Goal: Information Seeking & Learning: Learn about a topic

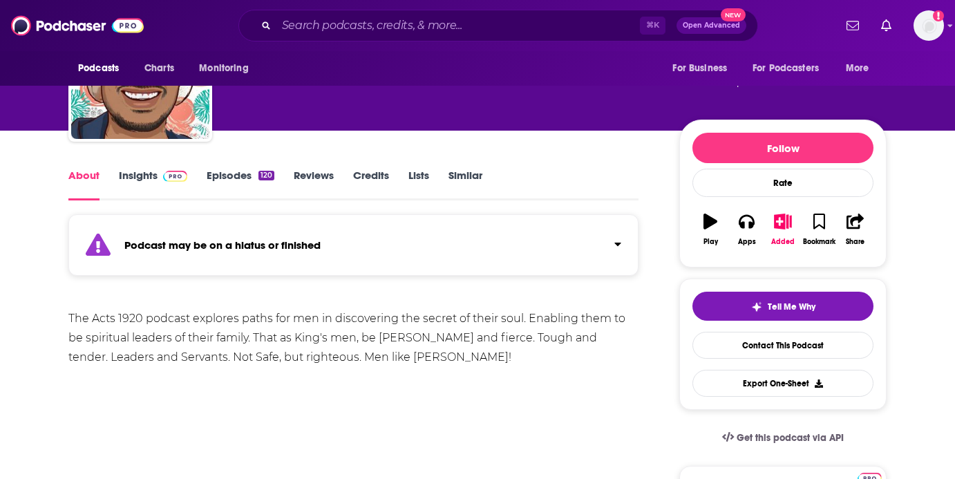
scroll to position [63, 0]
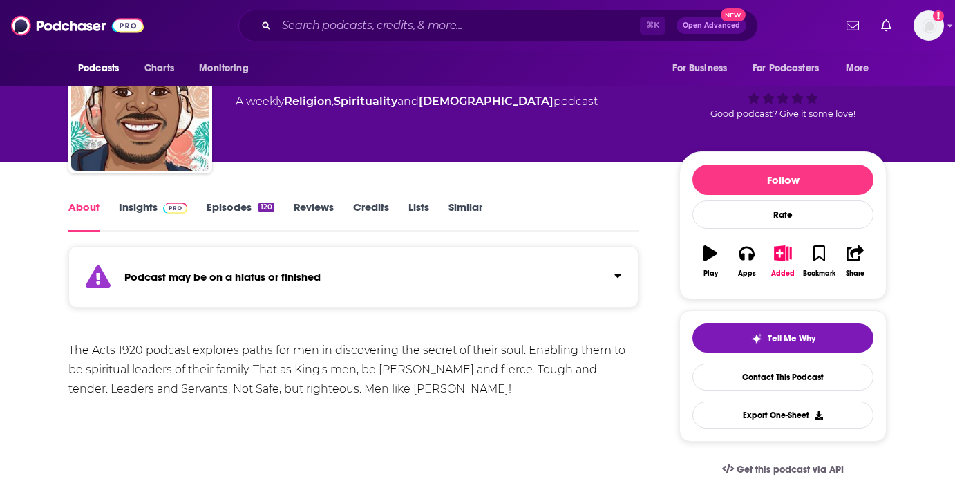
click at [238, 208] on link "Episodes 120" at bounding box center [241, 216] width 68 height 32
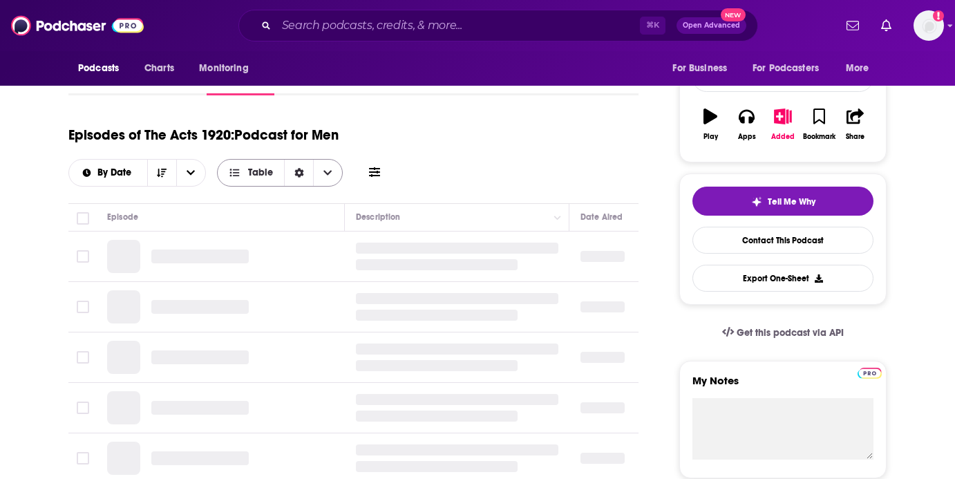
scroll to position [243, 0]
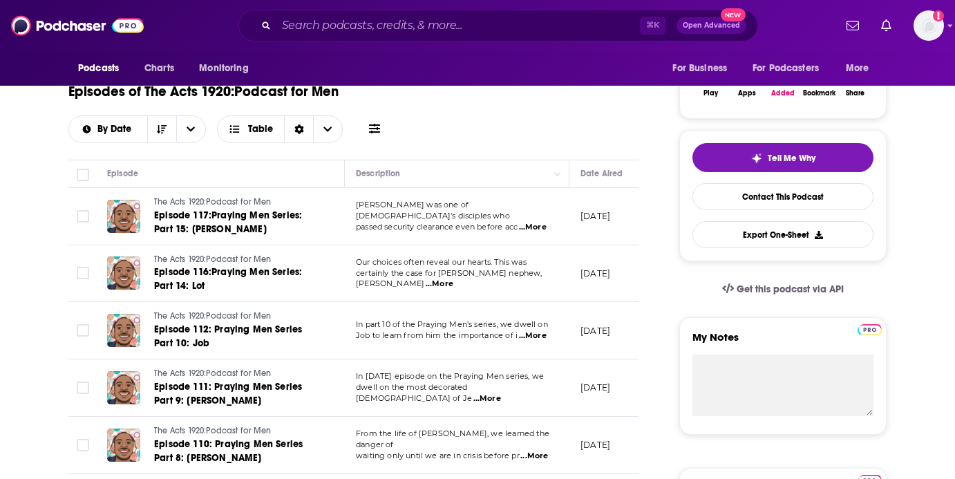
click at [406, 214] on span "[PERSON_NAME] was one of [DEMOGRAPHIC_DATA]'s disciples who" at bounding box center [433, 210] width 154 height 21
click at [536, 222] on span "...More" at bounding box center [533, 227] width 28 height 11
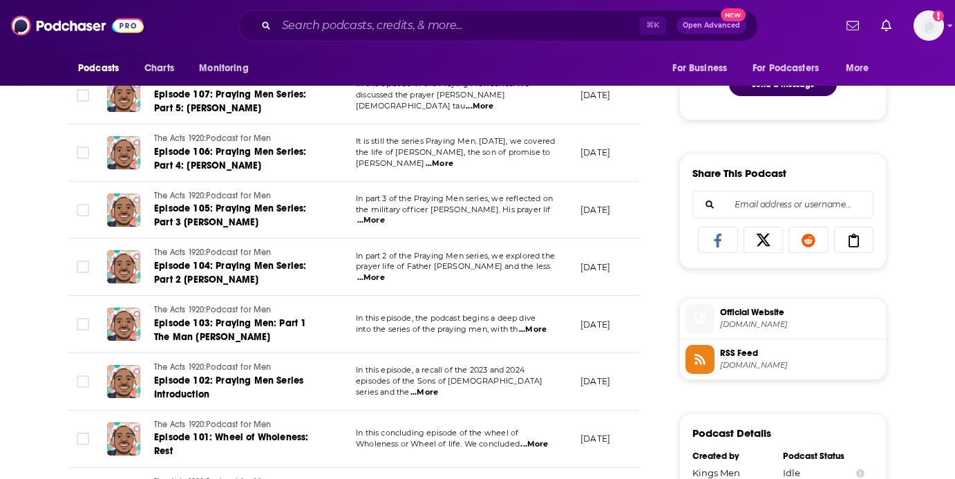
scroll to position [773, 0]
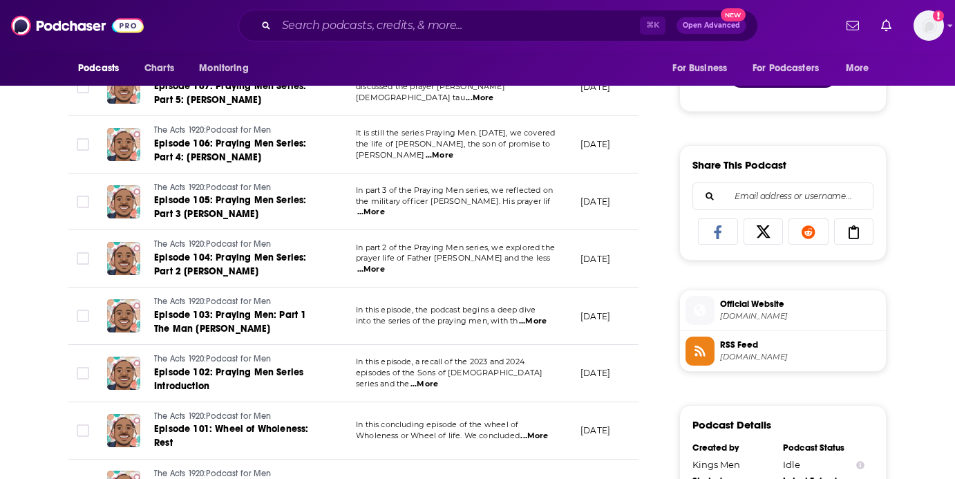
click at [479, 324] on span "into the series of the praying men, with th" at bounding box center [437, 321] width 162 height 10
click at [536, 324] on span "...More" at bounding box center [533, 321] width 28 height 11
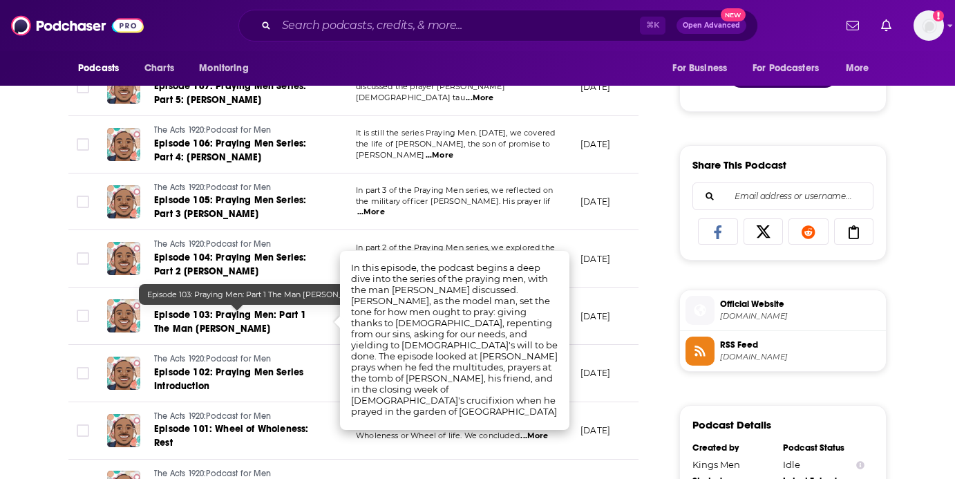
click at [243, 313] on span "Episode 103: Praying Men: Part 1 The Man [PERSON_NAME]" at bounding box center [230, 322] width 152 height 26
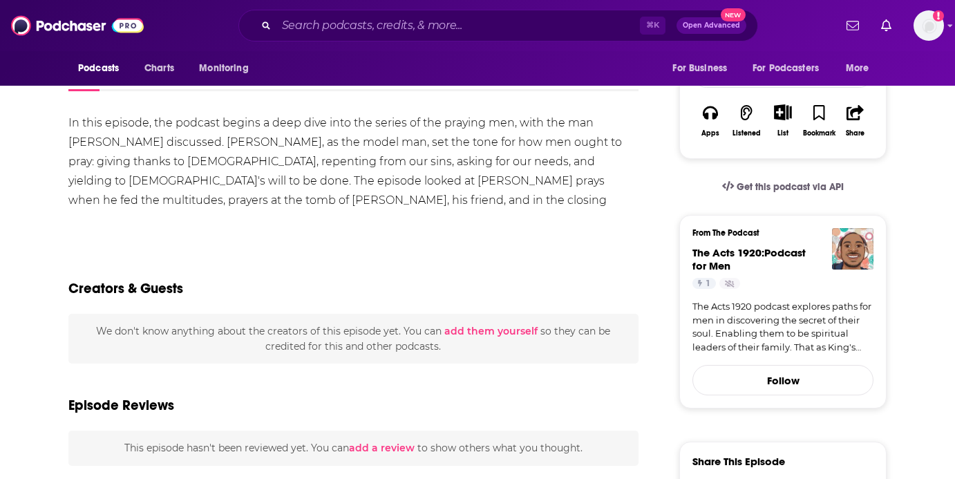
scroll to position [225, 0]
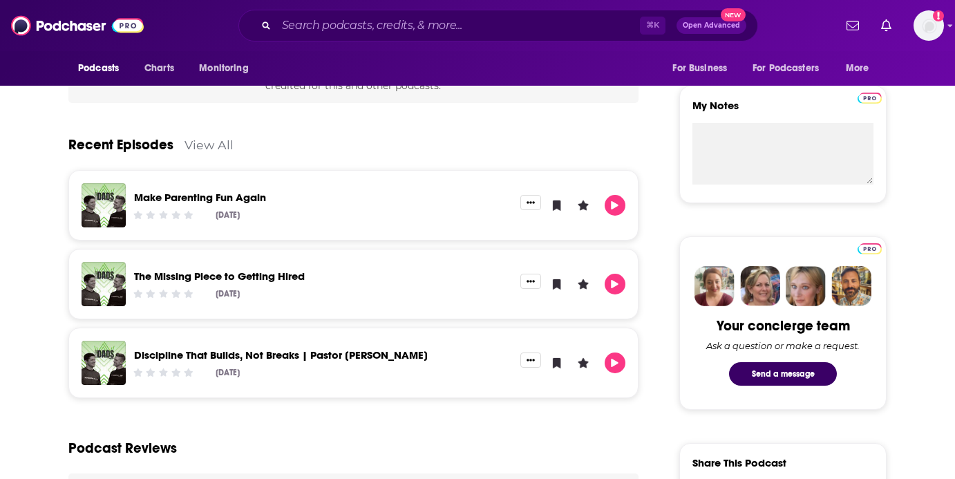
scroll to position [476, 0]
